Goal: Information Seeking & Learning: Learn about a topic

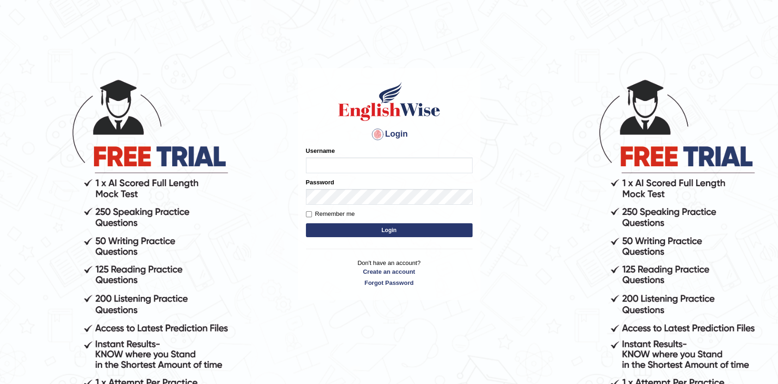
type input "Afreen11"
click at [396, 231] on button "Login" at bounding box center [389, 230] width 167 height 14
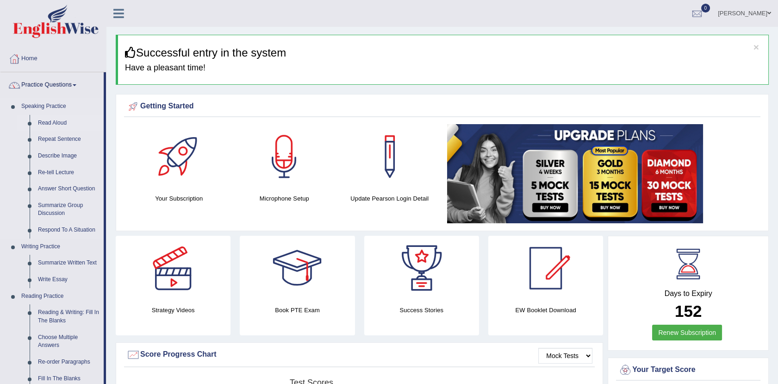
click at [54, 120] on link "Read Aloud" at bounding box center [69, 123] width 70 height 17
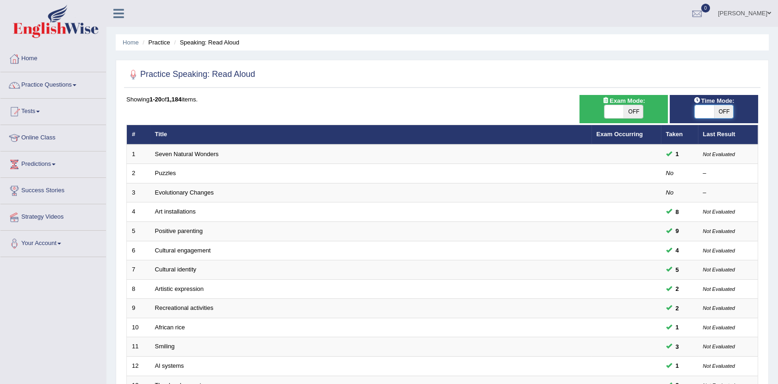
click at [702, 112] on span at bounding box center [704, 111] width 19 height 13
checkbox input "true"
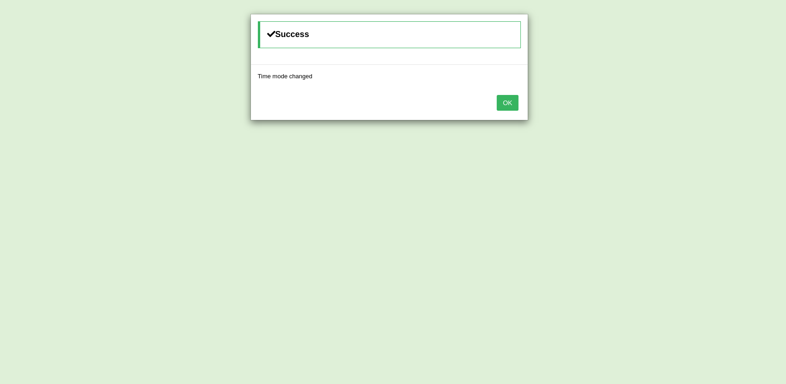
click at [498, 104] on button "OK" at bounding box center [507, 103] width 21 height 16
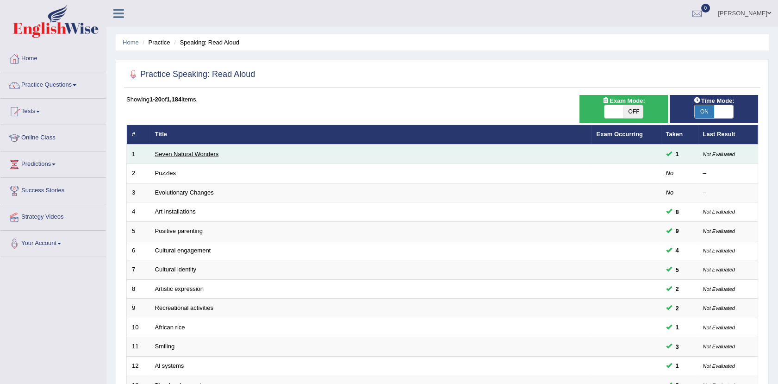
click at [198, 151] on link "Seven Natural Wonders" at bounding box center [187, 153] width 64 height 7
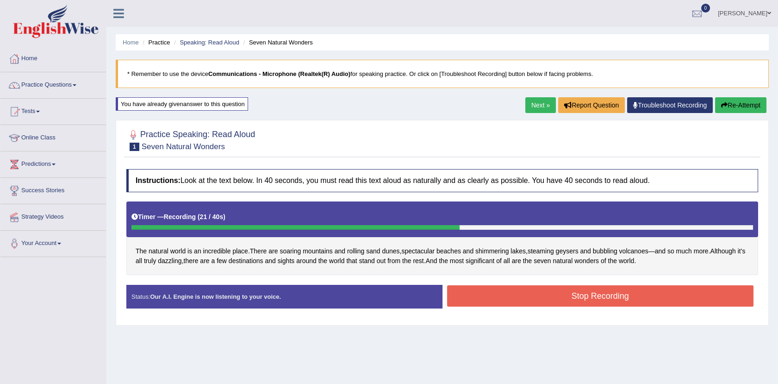
click at [591, 294] on button "Stop Recording" at bounding box center [600, 295] width 307 height 21
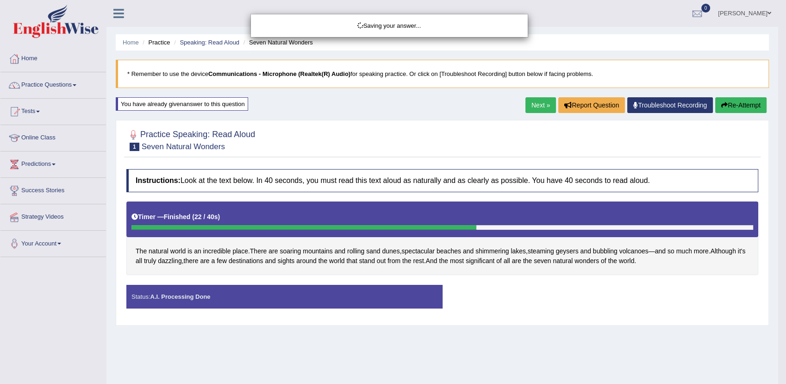
click at [591, 294] on div "Saving your answer..." at bounding box center [393, 192] width 786 height 384
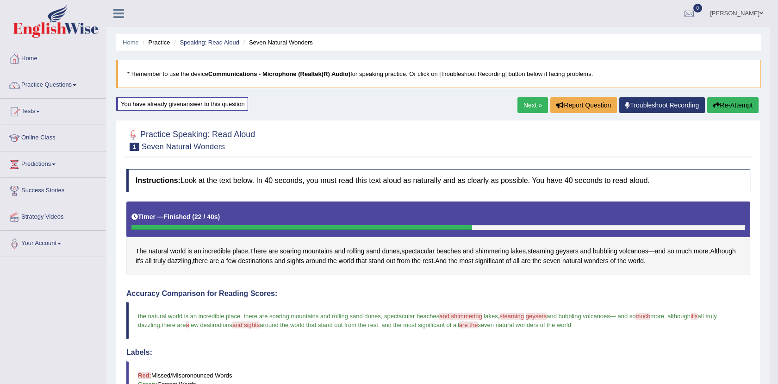
click at [60, 83] on link "Practice Questions" at bounding box center [53, 83] width 106 height 23
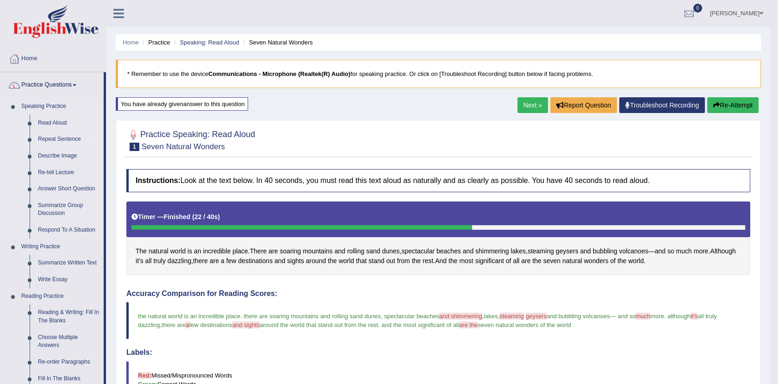
click at [66, 133] on link "Repeat Sentence" at bounding box center [69, 139] width 70 height 17
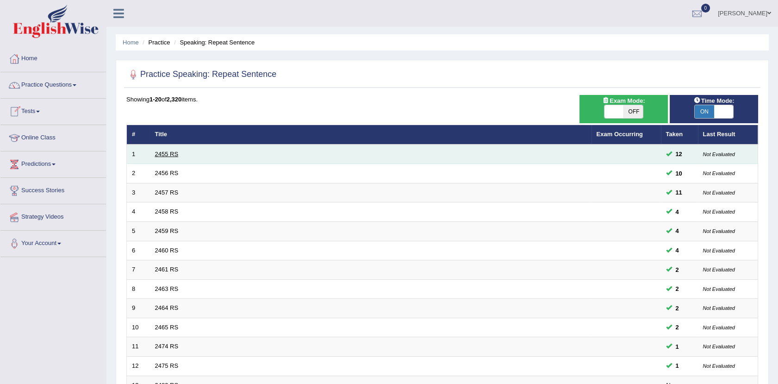
click at [173, 151] on link "2455 RS" at bounding box center [167, 153] width 24 height 7
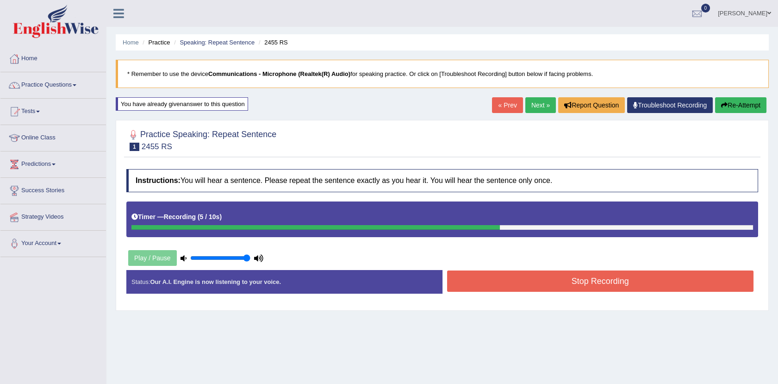
click at [518, 281] on button "Stop Recording" at bounding box center [600, 280] width 307 height 21
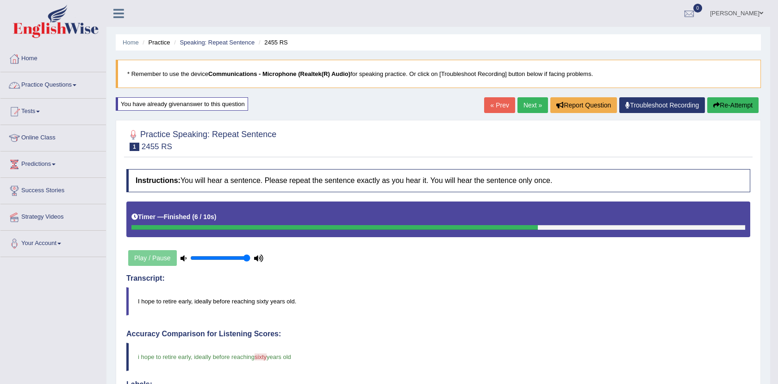
click at [63, 78] on link "Practice Questions" at bounding box center [53, 83] width 106 height 23
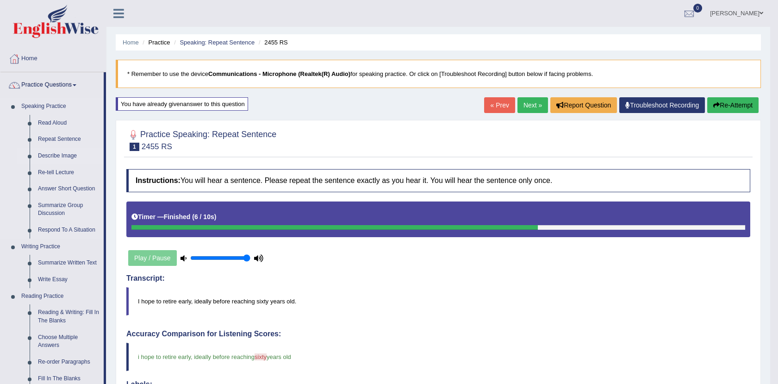
click at [60, 158] on link "Describe Image" at bounding box center [69, 156] width 70 height 17
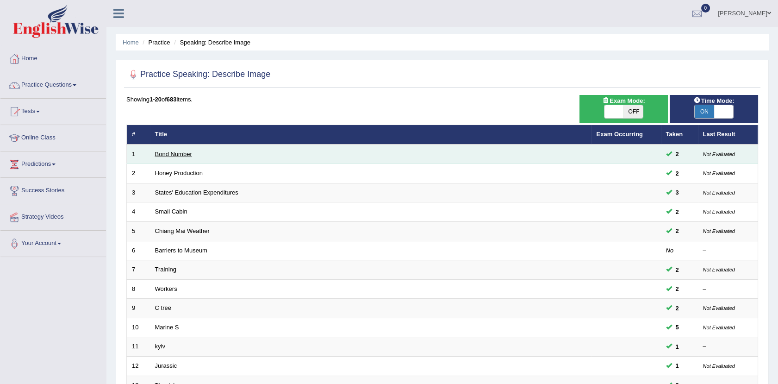
click at [170, 154] on link "Bond Number" at bounding box center [173, 153] width 37 height 7
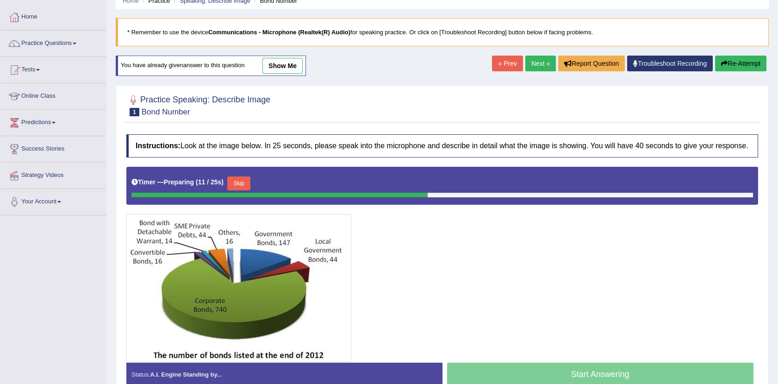
scroll to position [56, 0]
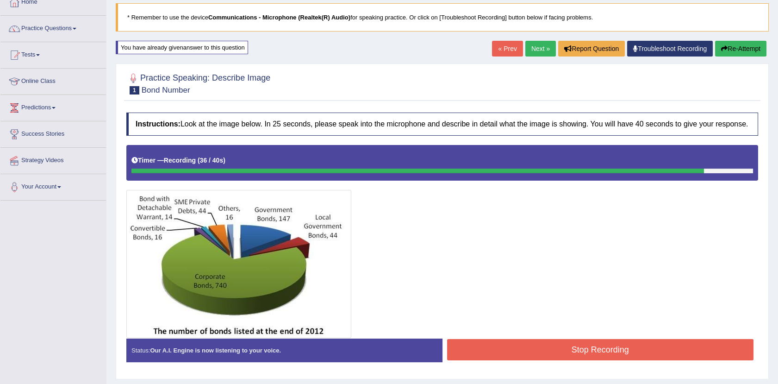
click at [500, 348] on button "Stop Recording" at bounding box center [600, 349] width 307 height 21
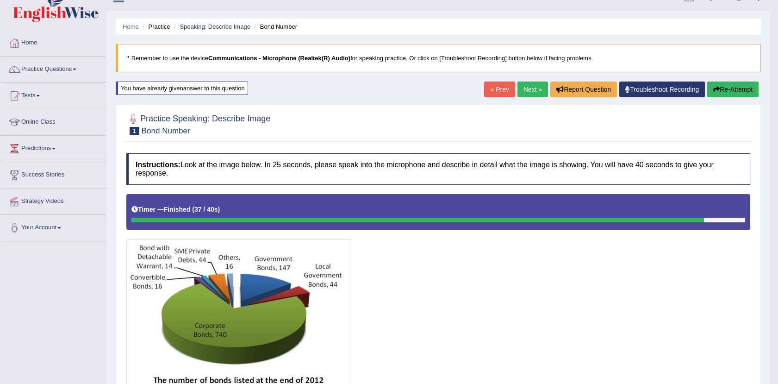
scroll to position [0, 0]
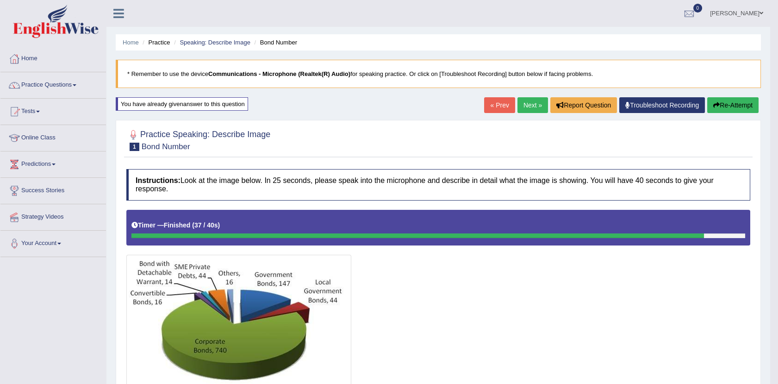
click at [534, 102] on link "Next »" at bounding box center [532, 105] width 31 height 16
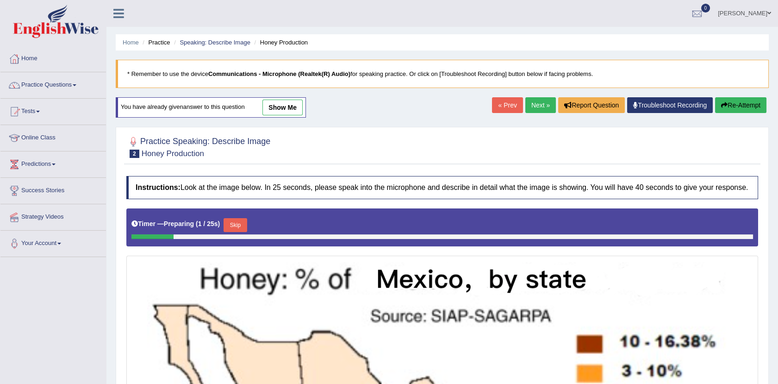
click at [296, 110] on link "show me" at bounding box center [282, 107] width 40 height 16
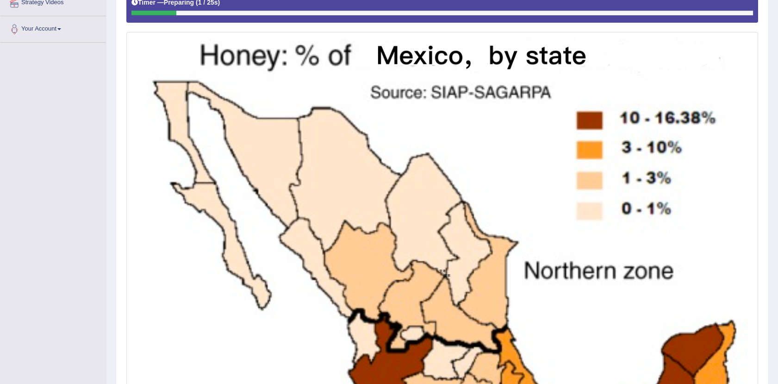
scroll to position [233, 0]
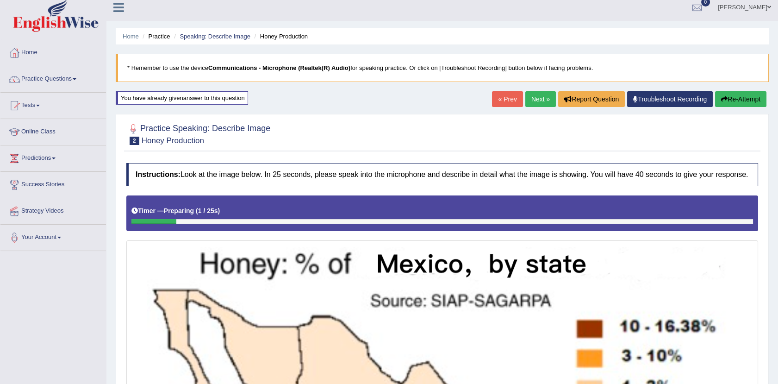
scroll to position [0, 0]
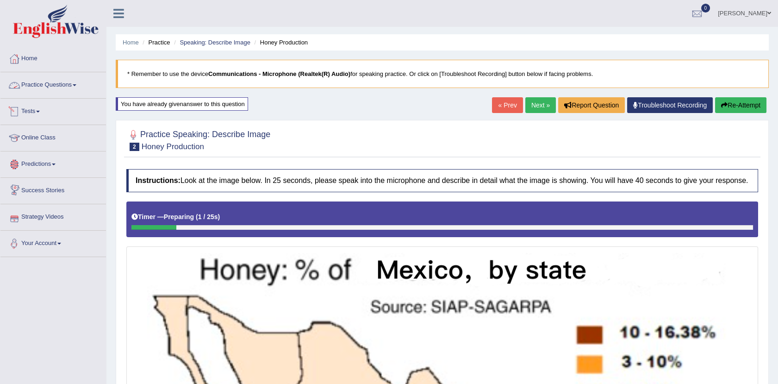
click at [66, 87] on link "Practice Questions" at bounding box center [53, 83] width 106 height 23
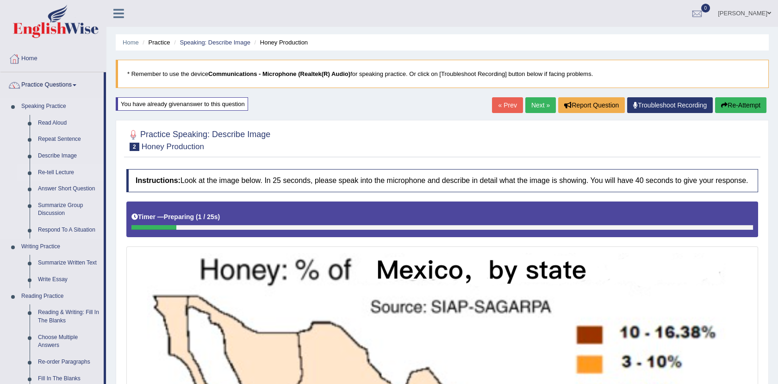
click at [66, 168] on link "Re-tell Lecture" at bounding box center [69, 172] width 70 height 17
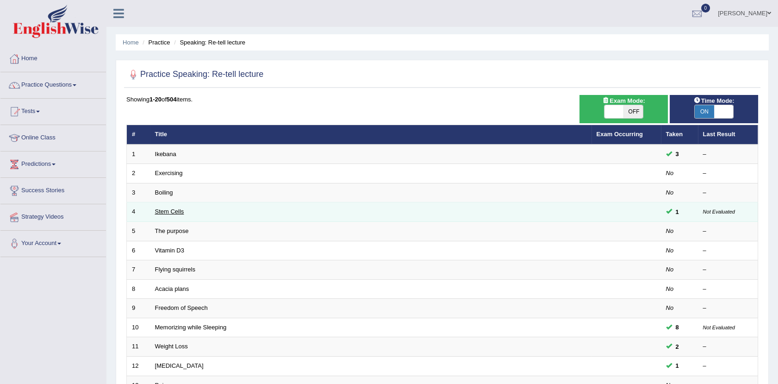
click at [175, 211] on link "Stem Cells" at bounding box center [169, 211] width 29 height 7
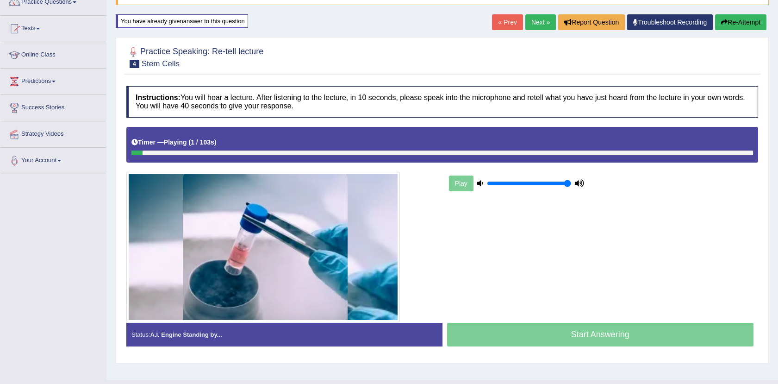
scroll to position [88, 0]
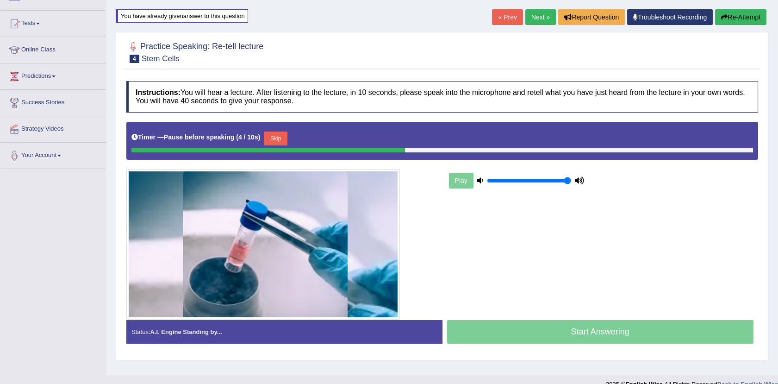
click at [735, 20] on button "Re-Attempt" at bounding box center [740, 17] width 51 height 16
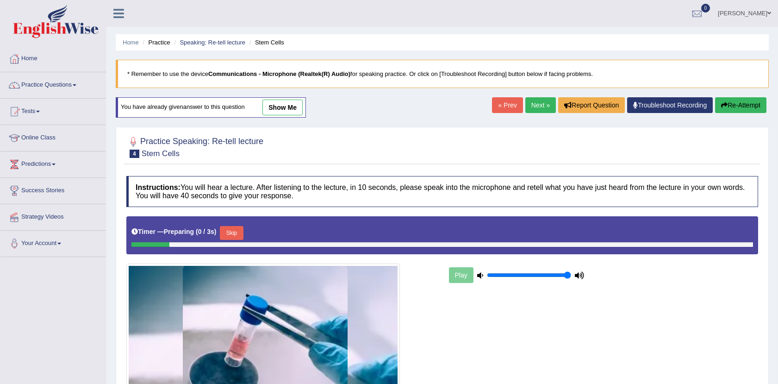
scroll to position [88, 0]
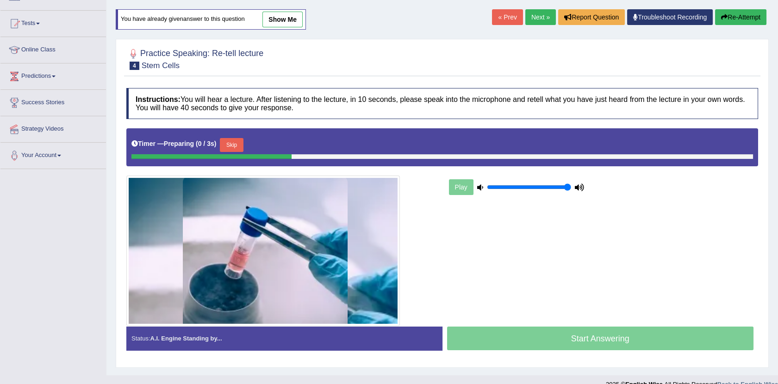
click at [287, 18] on link "show me" at bounding box center [282, 20] width 40 height 16
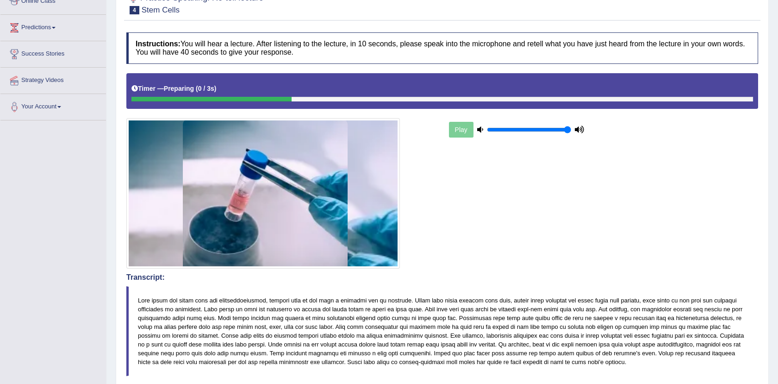
scroll to position [0, 0]
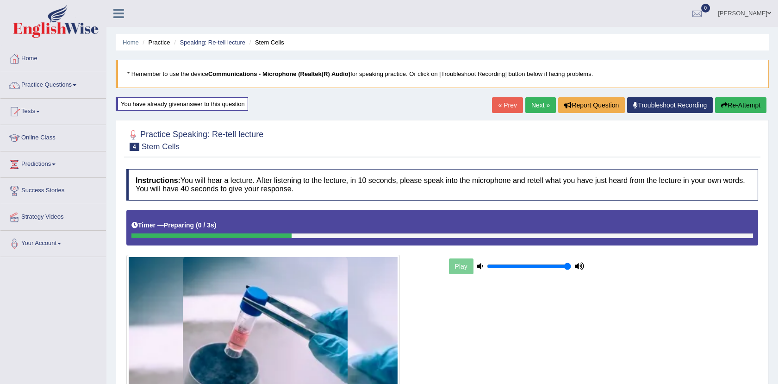
click at [747, 101] on button "Re-Attempt" at bounding box center [740, 105] width 51 height 16
click at [56, 87] on link "Practice Questions" at bounding box center [53, 83] width 106 height 23
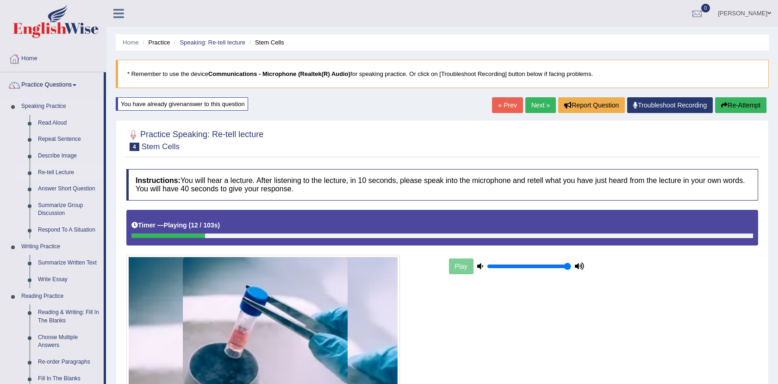
click at [60, 172] on link "Re-tell Lecture" at bounding box center [69, 172] width 70 height 17
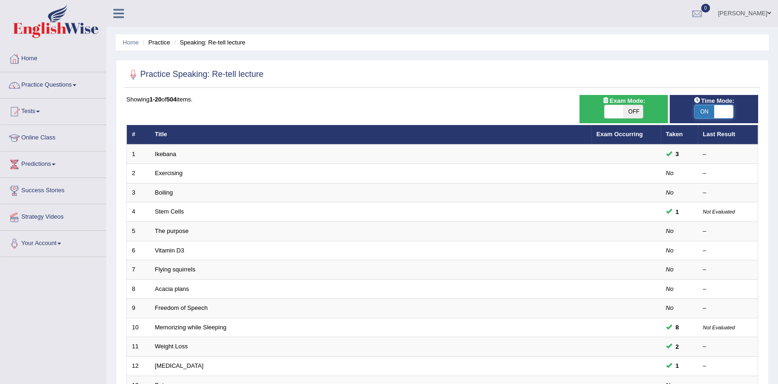
click at [718, 115] on span at bounding box center [723, 111] width 19 height 13
checkbox input "false"
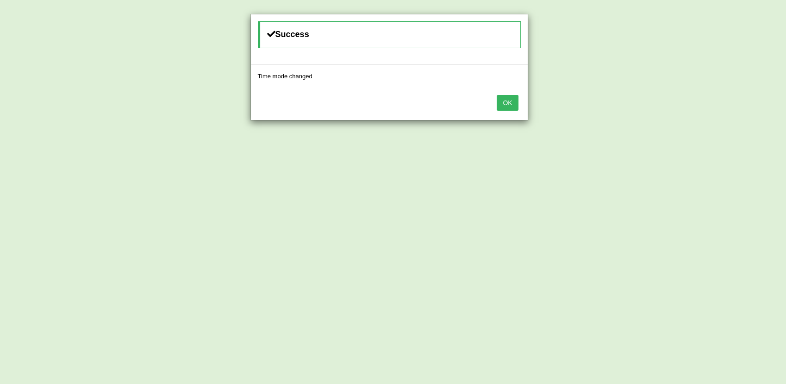
click at [500, 100] on button "OK" at bounding box center [507, 103] width 21 height 16
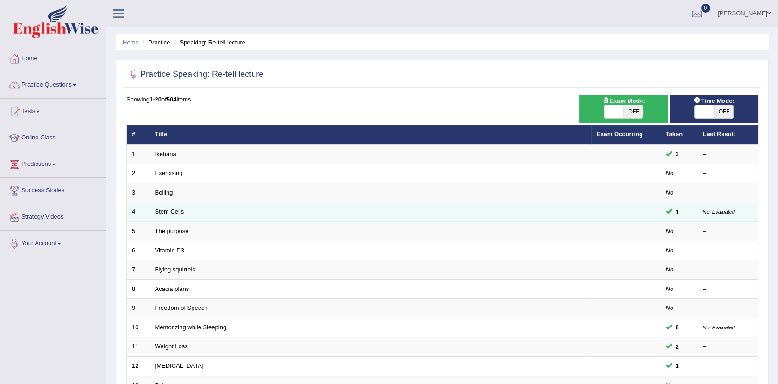
click at [158, 212] on link "Stem Cells" at bounding box center [169, 211] width 29 height 7
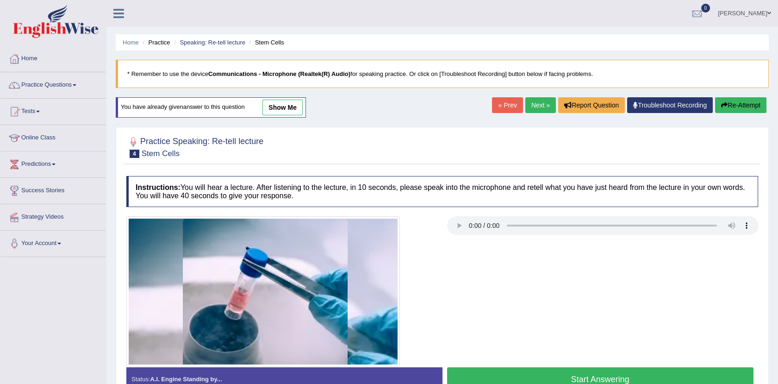
click at [471, 368] on button "Start Answering" at bounding box center [600, 379] width 307 height 24
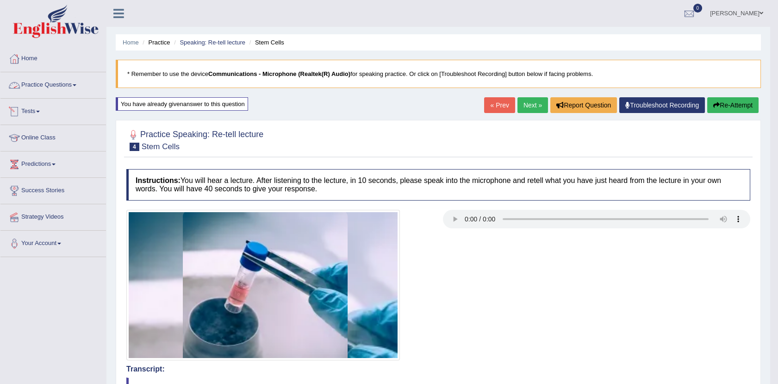
click at [63, 85] on link "Practice Questions" at bounding box center [53, 83] width 106 height 23
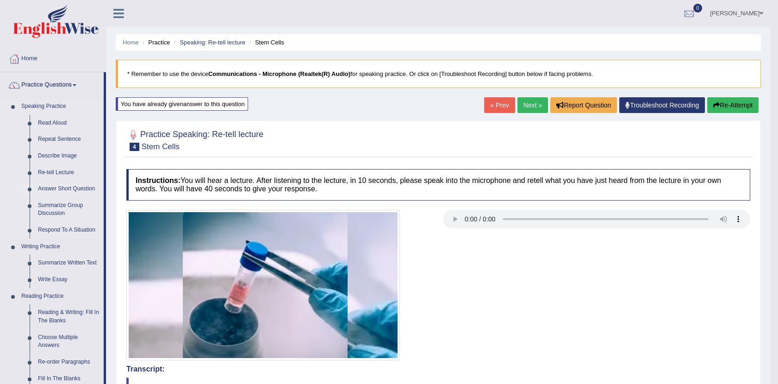
click at [68, 191] on link "Answer Short Question" at bounding box center [69, 188] width 70 height 17
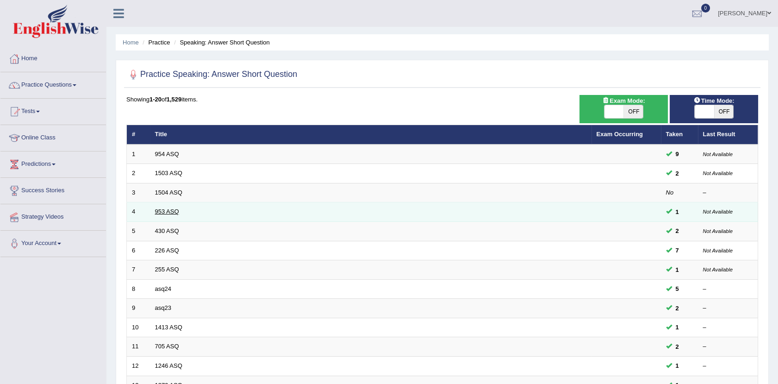
click at [161, 209] on link "953 ASQ" at bounding box center [167, 211] width 24 height 7
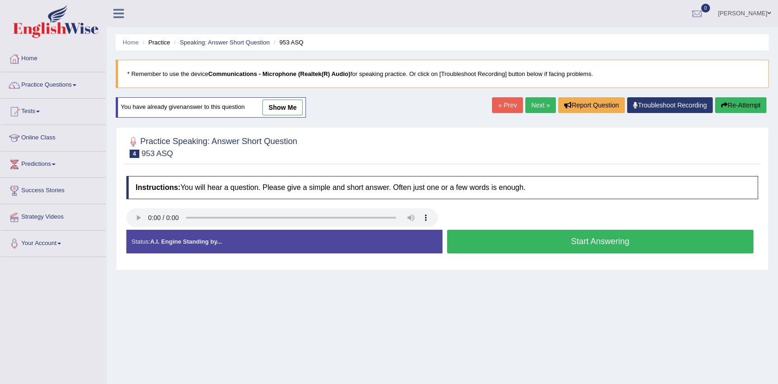
click at [487, 242] on button "Start Answering" at bounding box center [600, 242] width 307 height 24
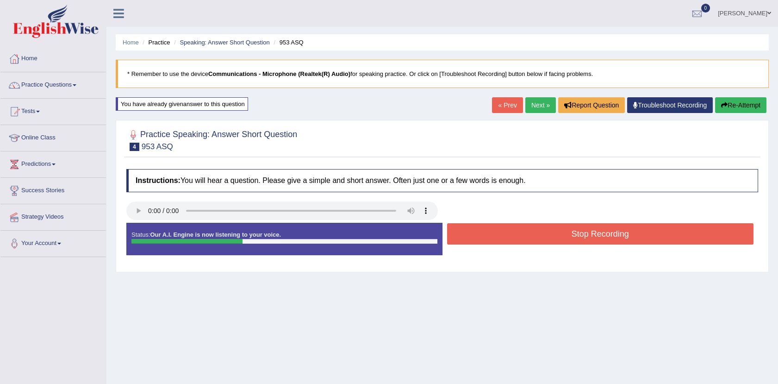
click at [487, 242] on button "Stop Recording" at bounding box center [600, 233] width 307 height 21
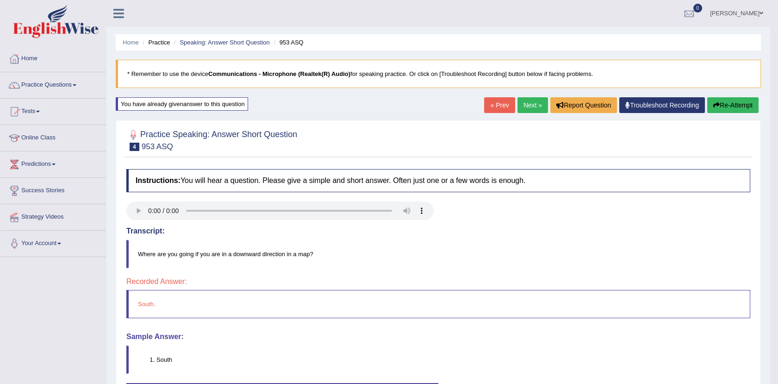
click at [70, 84] on link "Practice Questions" at bounding box center [53, 83] width 106 height 23
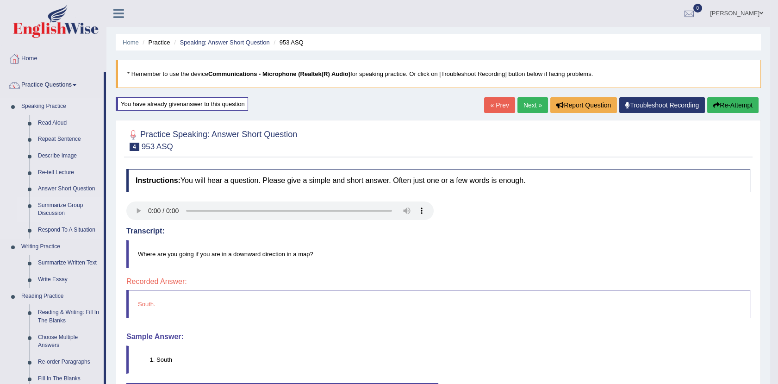
click at [74, 205] on link "Summarize Group Discussion" at bounding box center [69, 209] width 70 height 25
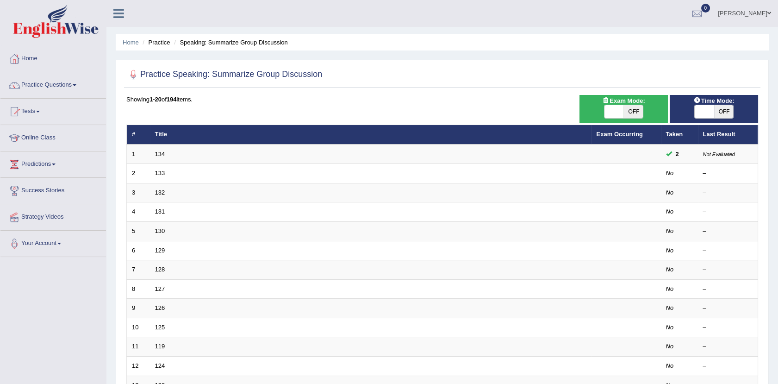
click at [49, 160] on link "Predictions" at bounding box center [53, 162] width 106 height 23
click at [54, 186] on link "Latest Predictions" at bounding box center [60, 185] width 87 height 17
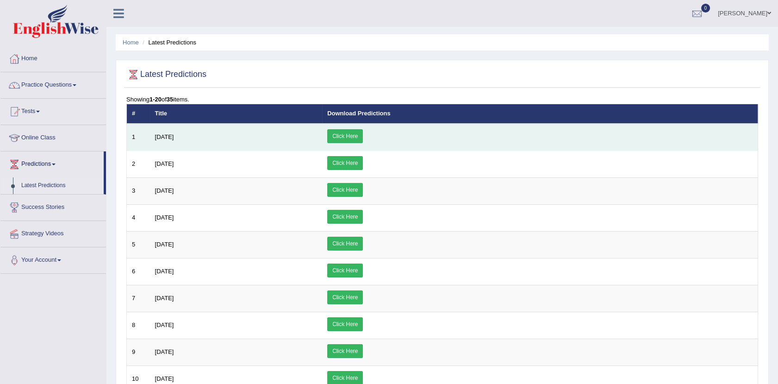
click at [363, 133] on link "Click Here" at bounding box center [345, 136] width 36 height 14
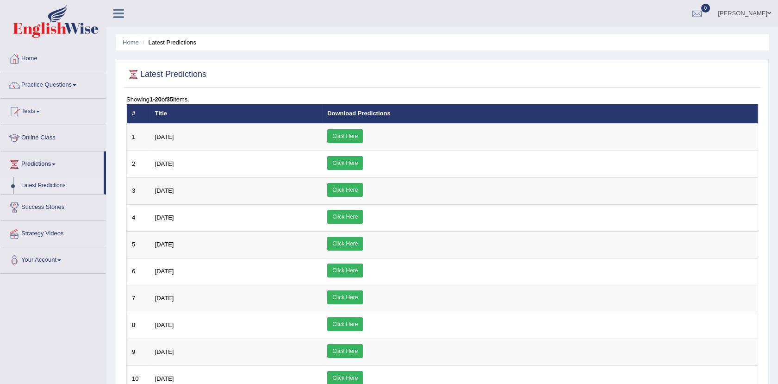
click at [700, 60] on div "Latest Predictions Showing 1-20 of 35 items. # Title Download Predictions 1 Jul…" at bounding box center [442, 387] width 653 height 654
click at [63, 82] on link "Practice Questions" at bounding box center [53, 83] width 106 height 23
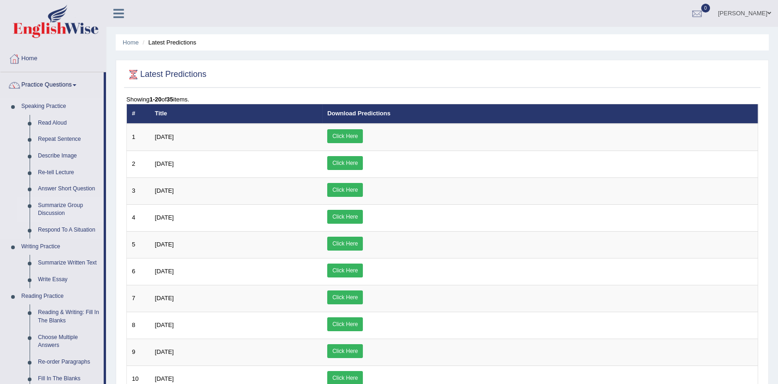
click at [65, 206] on link "Summarize Group Discussion" at bounding box center [69, 209] width 70 height 25
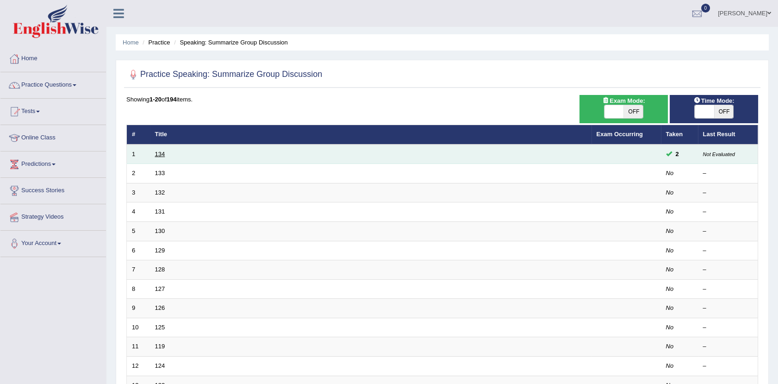
click at [164, 154] on link "134" at bounding box center [160, 153] width 10 height 7
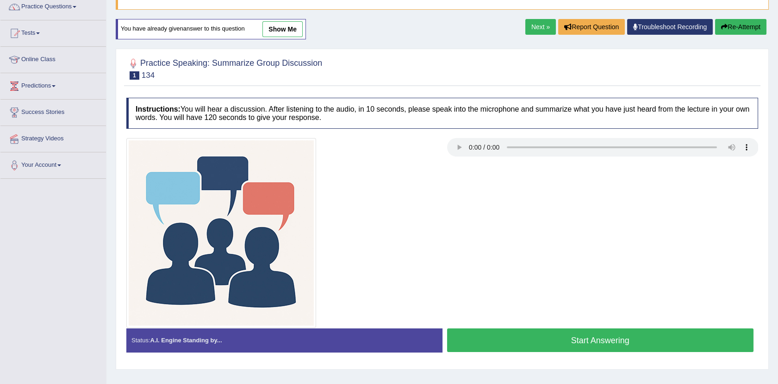
scroll to position [102, 0]
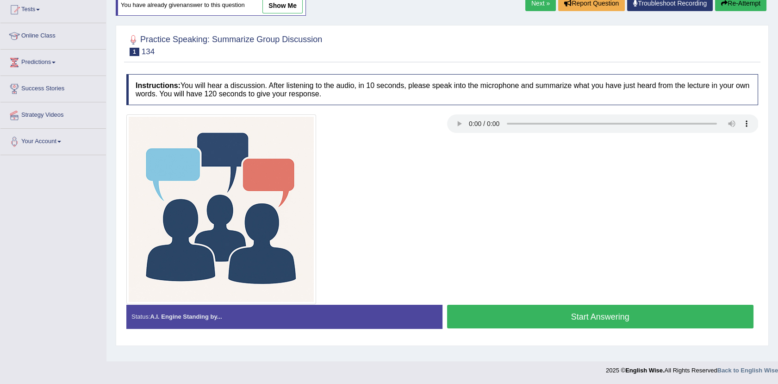
click at [291, 0] on link "show me" at bounding box center [282, 6] width 40 height 16
click at [291, 0] on div "Home Practice Speaking: Summarize Group Discussion 134 * Remember to use the de…" at bounding box center [441, 129] width 671 height 463
click at [284, 9] on div "Home Practice Speaking: Summarize Group Discussion 134 * Remember to use the de…" at bounding box center [441, 129] width 671 height 463
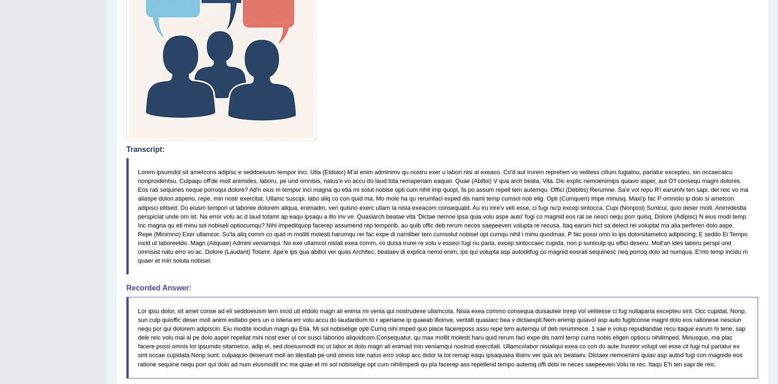
scroll to position [521, 0]
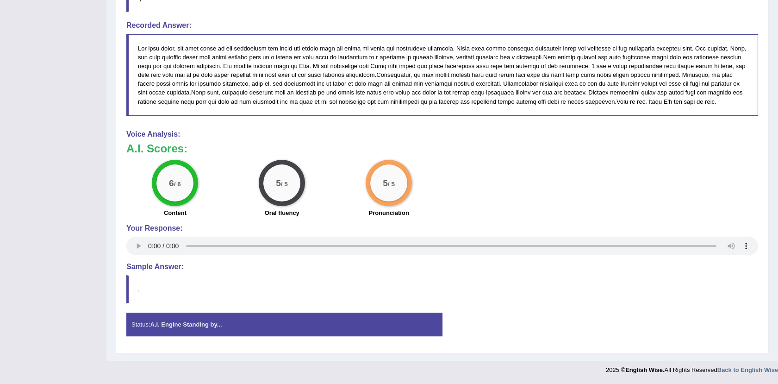
drag, startPoint x: 59, startPoint y: 300, endPoint x: 157, endPoint y: 259, distance: 106.6
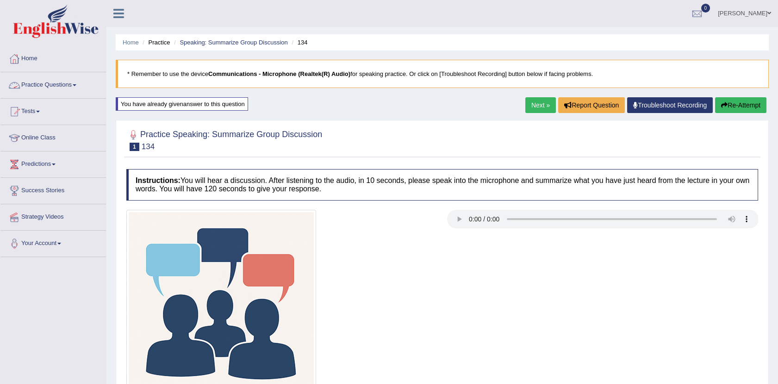
click at [67, 87] on link "Practice Questions" at bounding box center [53, 83] width 106 height 23
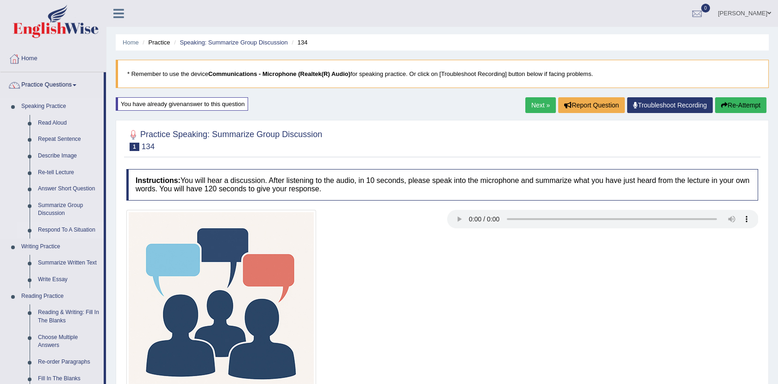
click at [81, 230] on link "Respond To A Situation" at bounding box center [69, 230] width 70 height 17
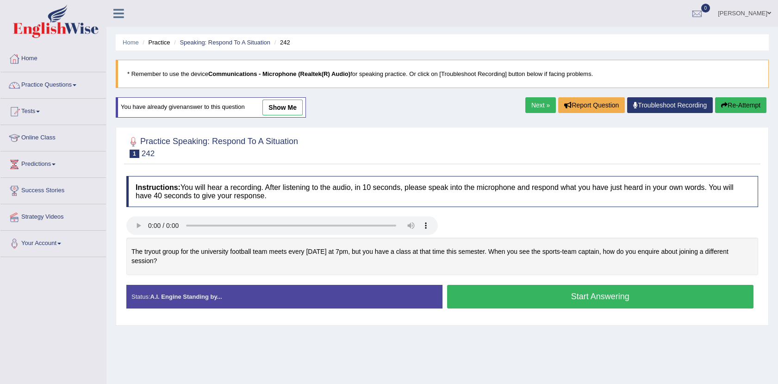
click at [268, 106] on link "show me" at bounding box center [282, 107] width 40 height 16
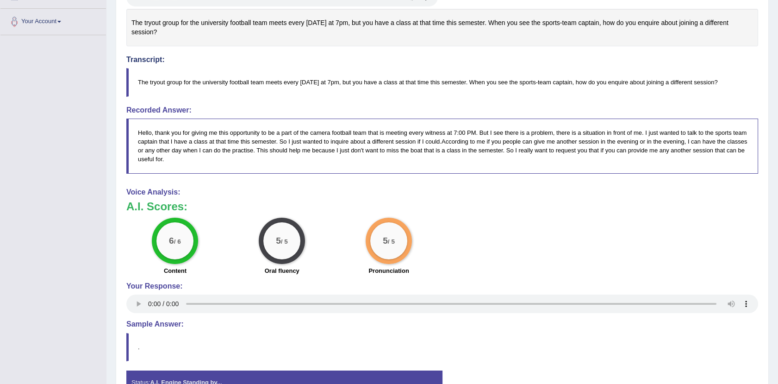
scroll to position [218, 0]
